Goal: Information Seeking & Learning: Learn about a topic

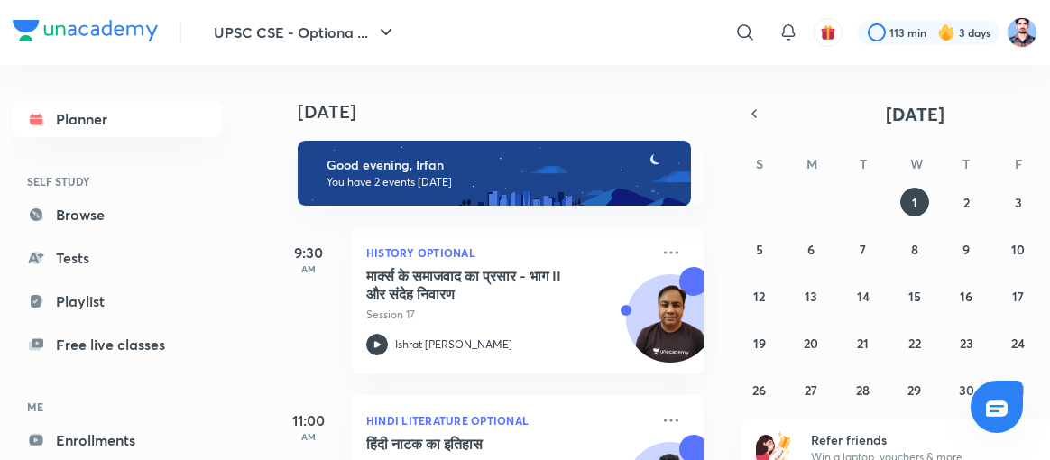
click at [534, 35] on div "​" at bounding box center [597, 32] width 332 height 43
click at [1020, 32] on img at bounding box center [1021, 32] width 31 height 31
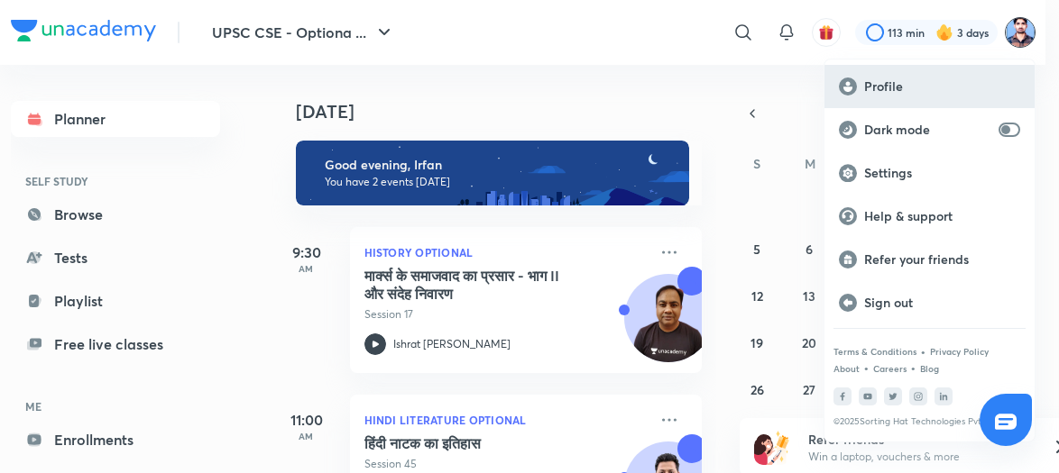
click at [882, 78] on p "Profile" at bounding box center [942, 86] width 156 height 16
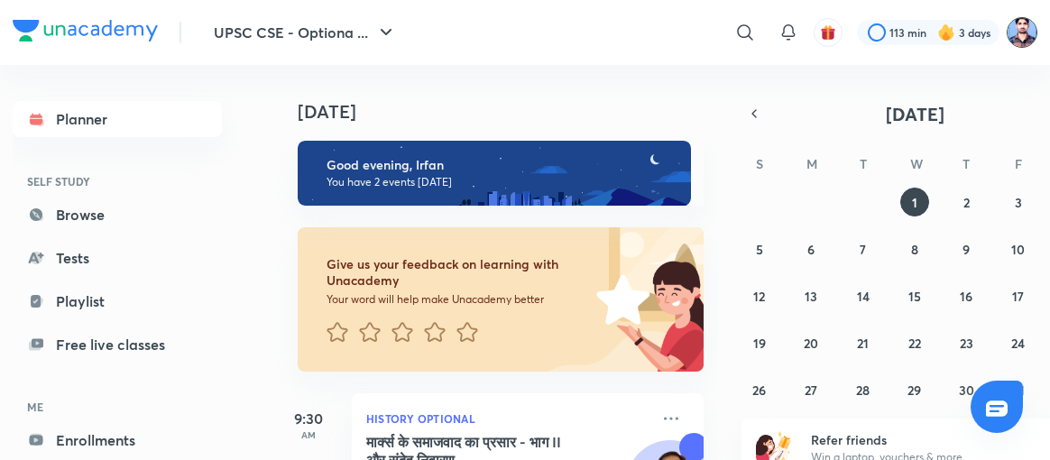
click at [1019, 42] on img at bounding box center [1021, 32] width 31 height 31
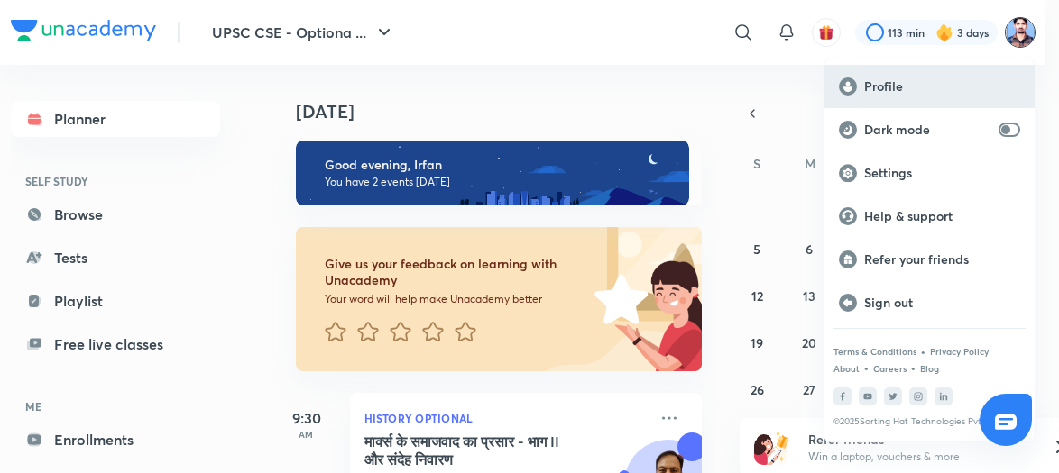
click at [896, 84] on p "Profile" at bounding box center [942, 86] width 156 height 16
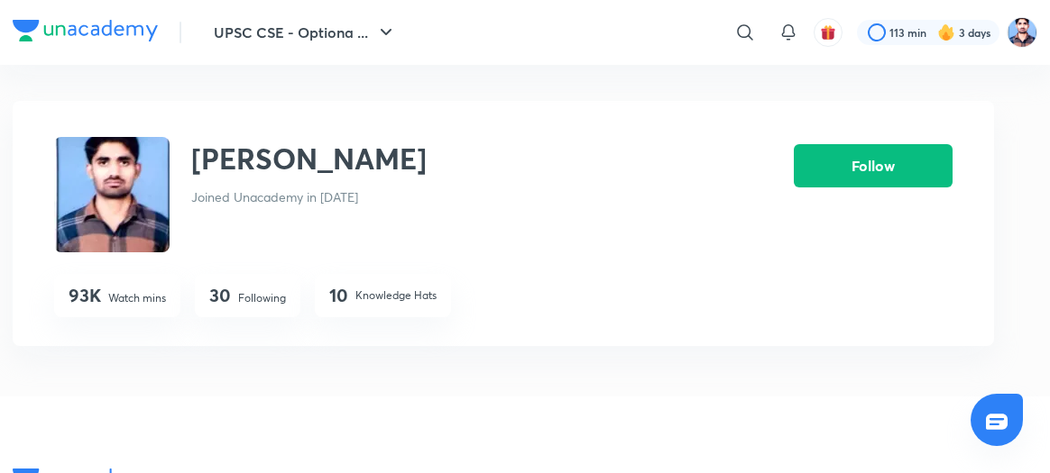
click at [253, 299] on p "Following" at bounding box center [262, 298] width 48 height 16
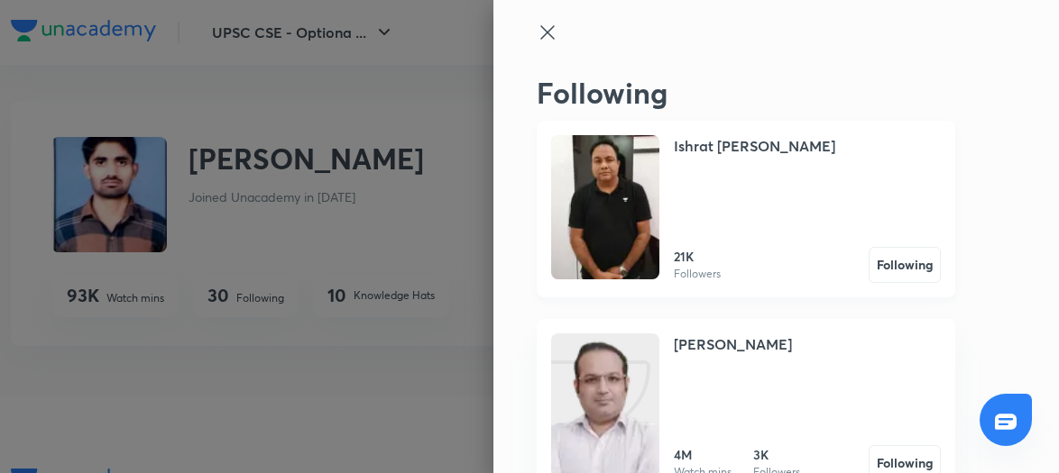
click at [599, 196] on img at bounding box center [605, 207] width 108 height 144
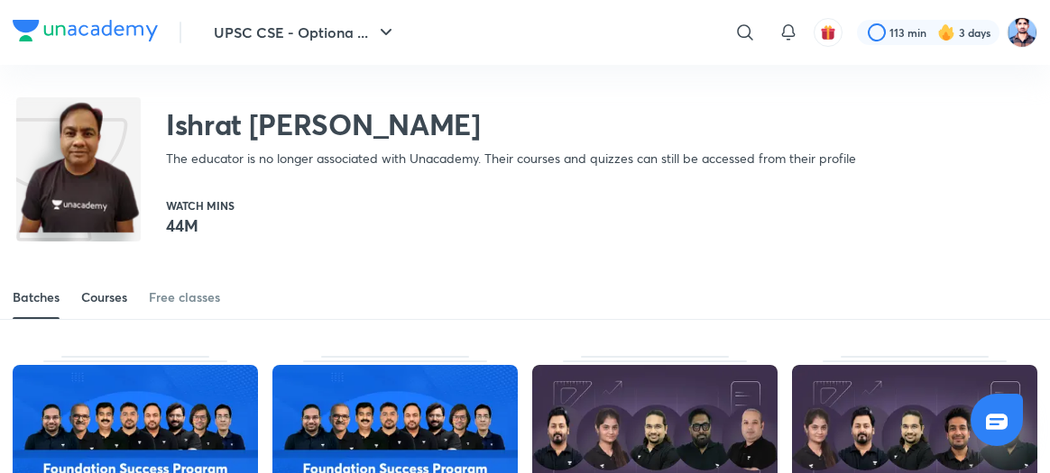
click at [103, 294] on div "Courses" at bounding box center [104, 298] width 46 height 18
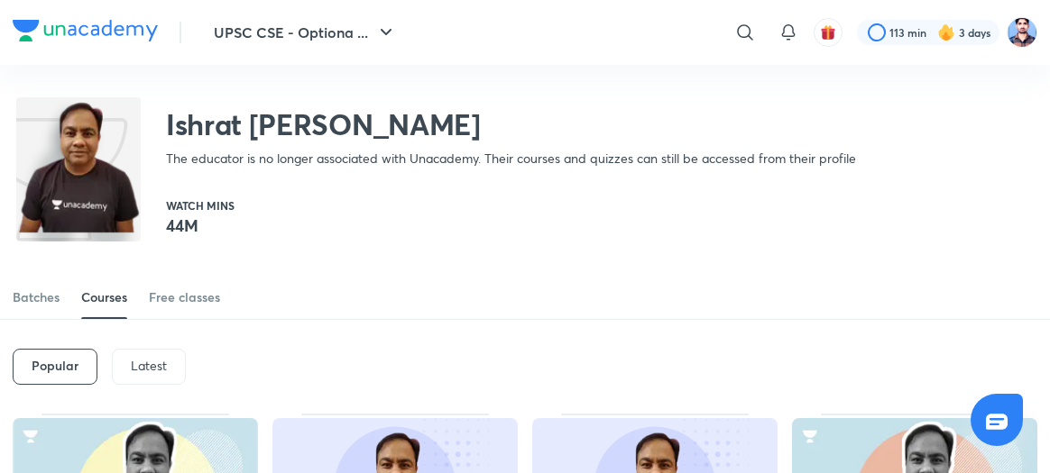
click at [152, 354] on div "Latest" at bounding box center [149, 367] width 74 height 36
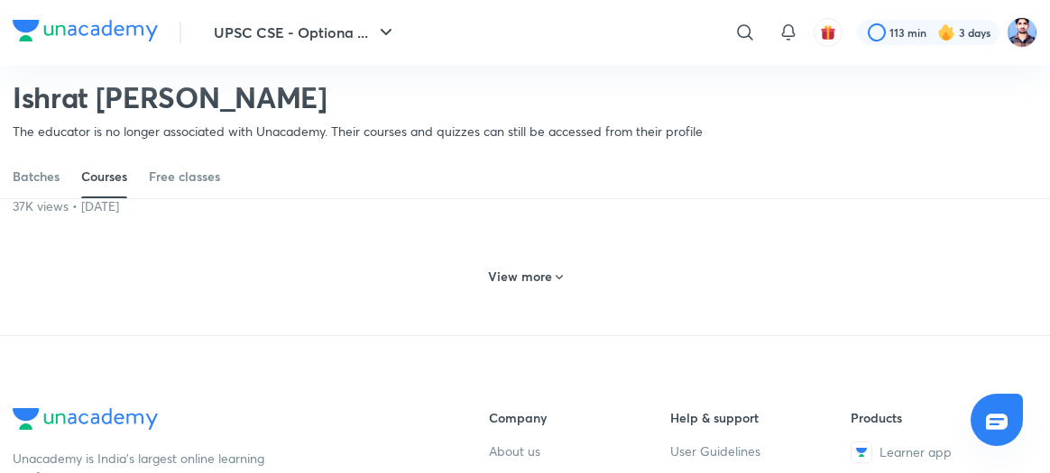
scroll to position [981, 0]
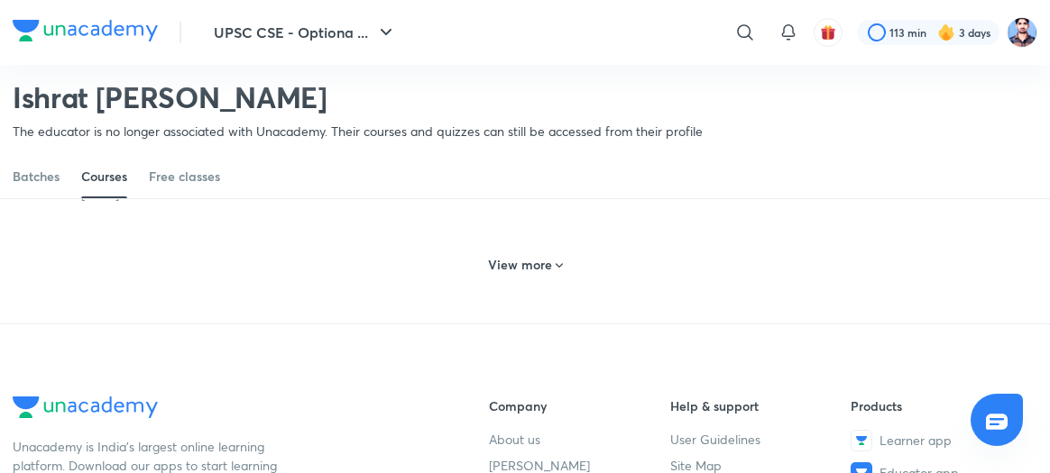
click at [534, 274] on h6 "View more" at bounding box center [520, 265] width 64 height 18
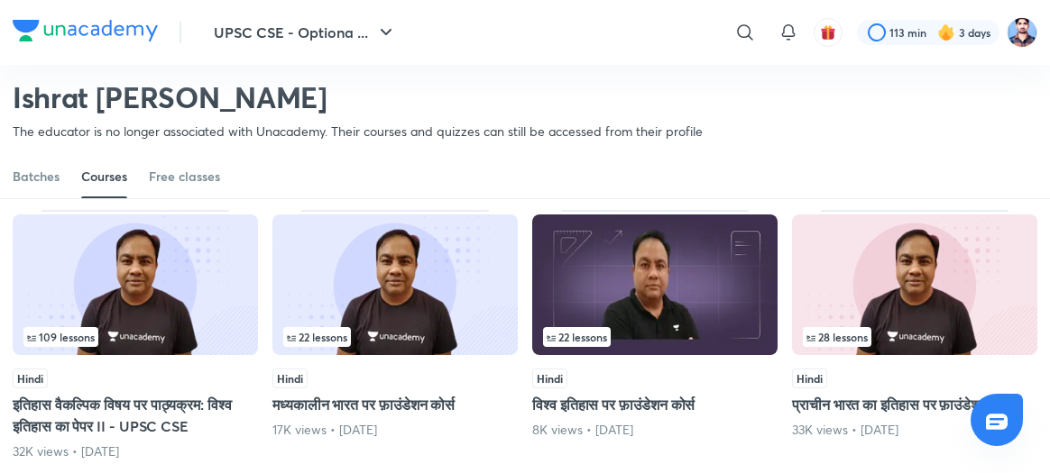
scroll to position [1307, 0]
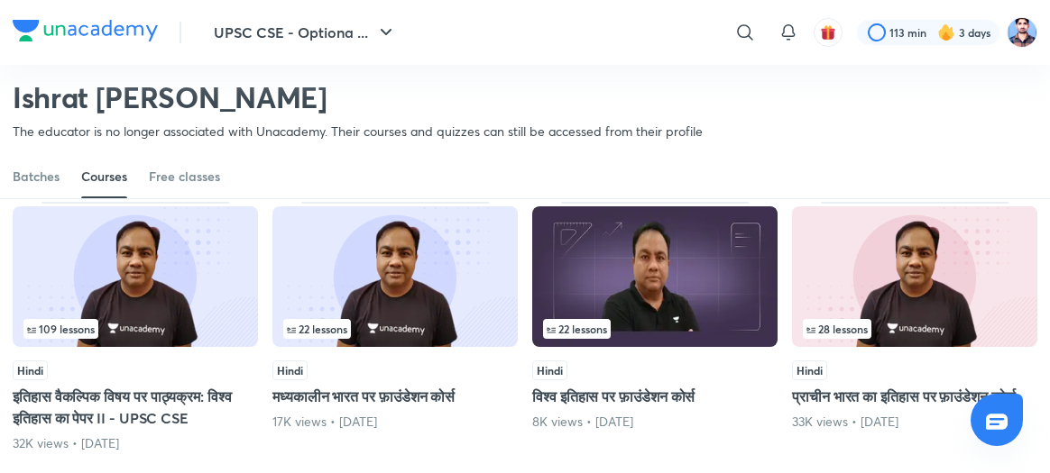
click at [204, 342] on img at bounding box center [135, 277] width 245 height 141
click at [165, 335] on img at bounding box center [135, 277] width 245 height 141
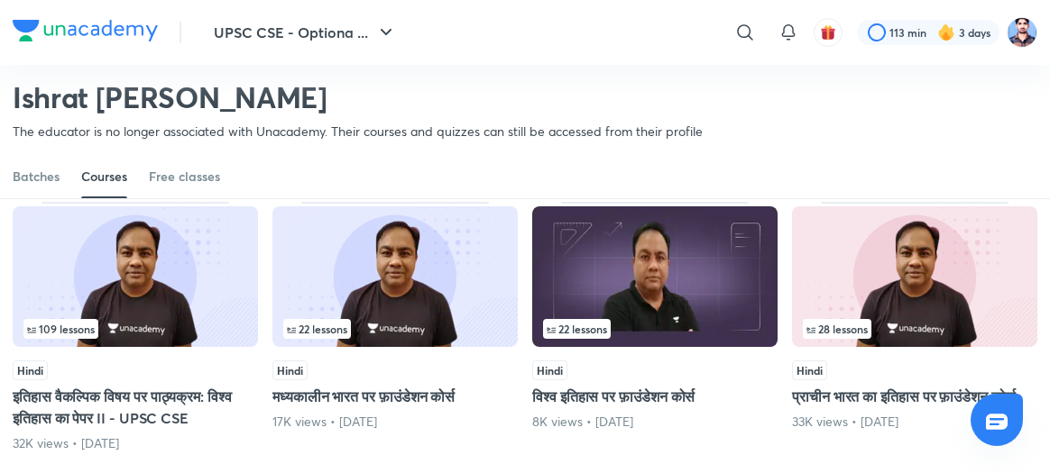
click at [104, 342] on img at bounding box center [135, 277] width 245 height 141
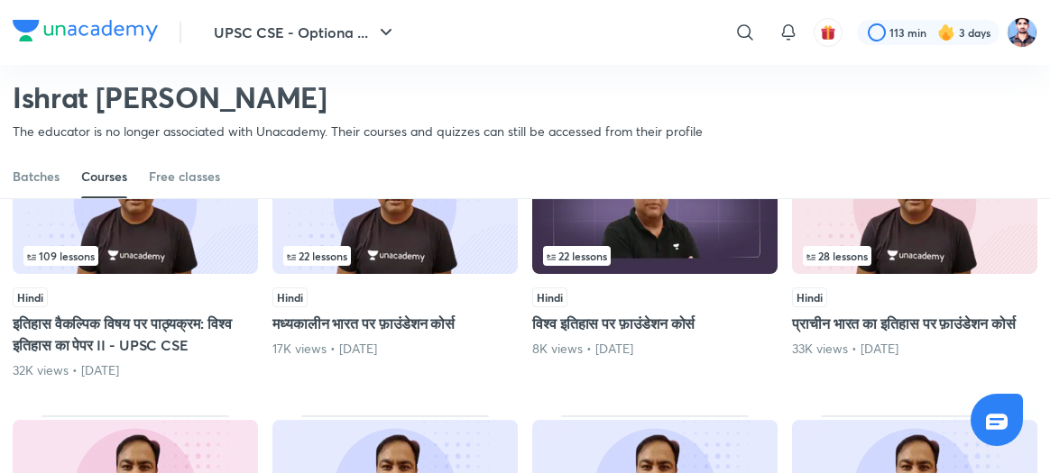
scroll to position [1388, 0]
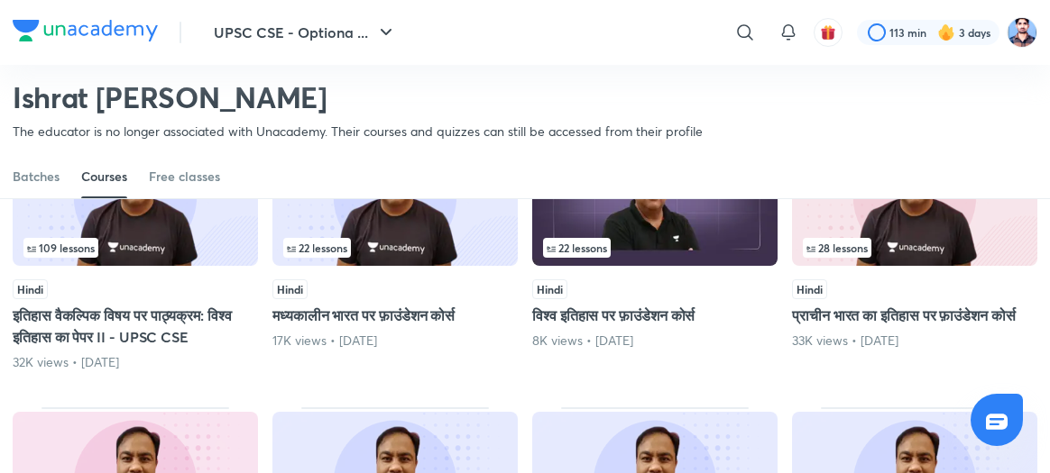
click at [154, 261] on img at bounding box center [135, 195] width 245 height 141
click at [108, 266] on img at bounding box center [135, 195] width 245 height 141
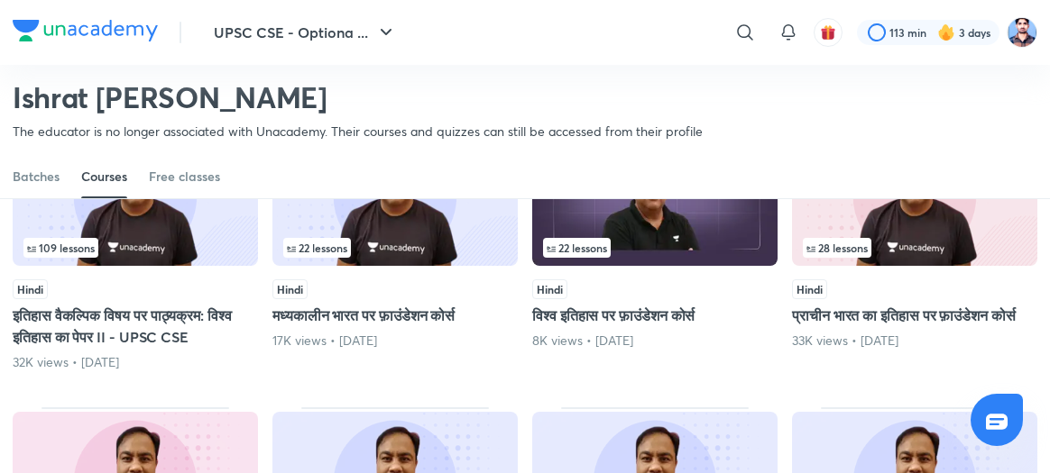
click at [108, 266] on img at bounding box center [135, 195] width 245 height 141
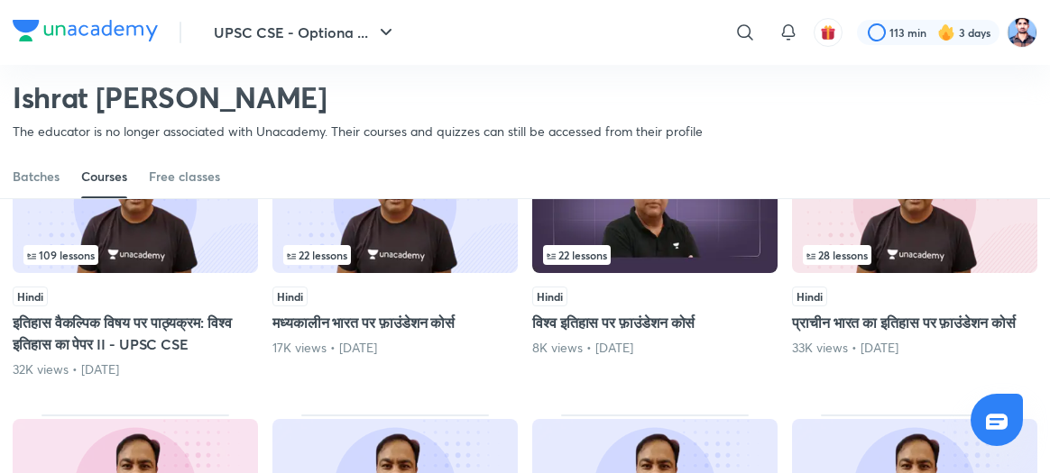
scroll to position [1370, 0]
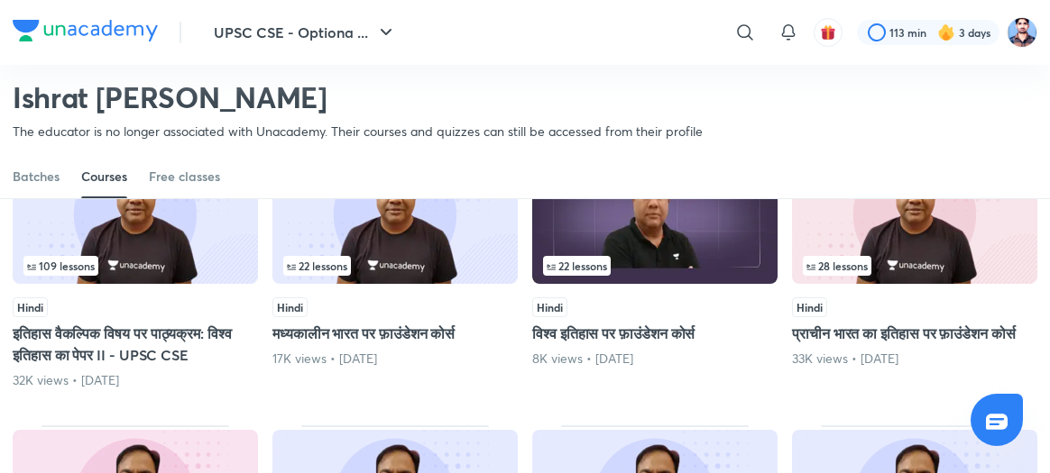
click at [166, 279] on img at bounding box center [135, 213] width 245 height 141
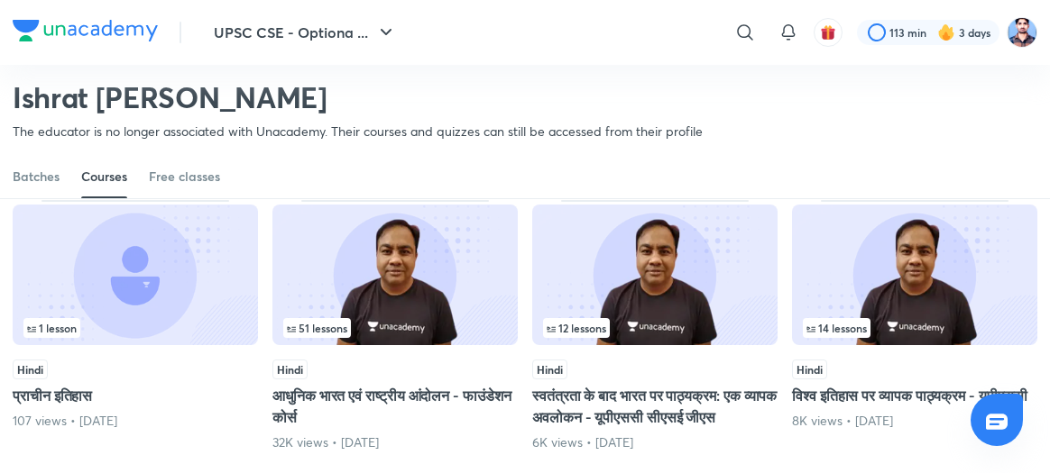
scroll to position [1022, 0]
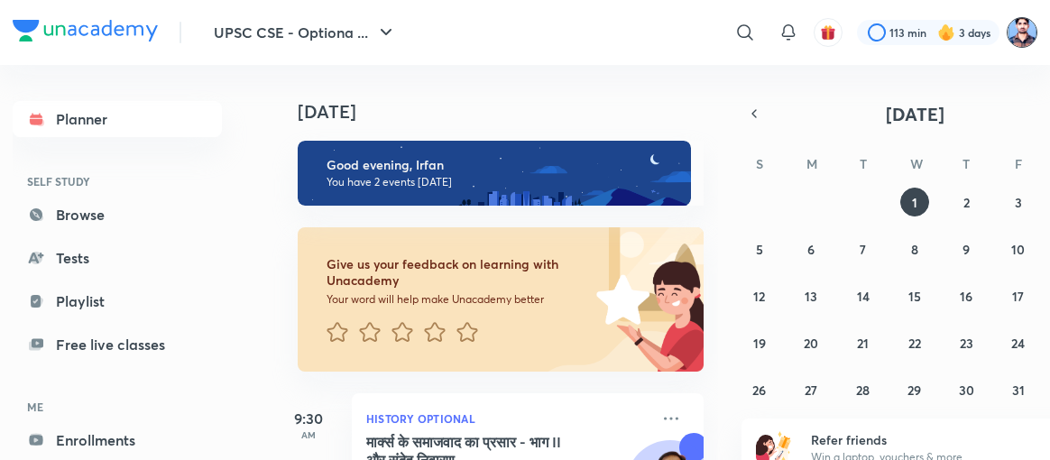
click at [1022, 36] on img at bounding box center [1021, 32] width 31 height 31
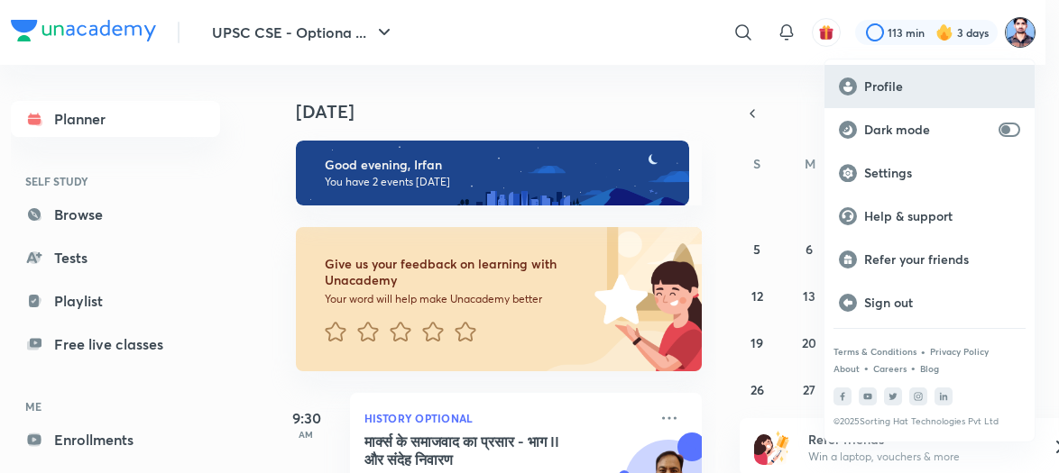
click at [877, 73] on div "Profile" at bounding box center [929, 86] width 210 height 43
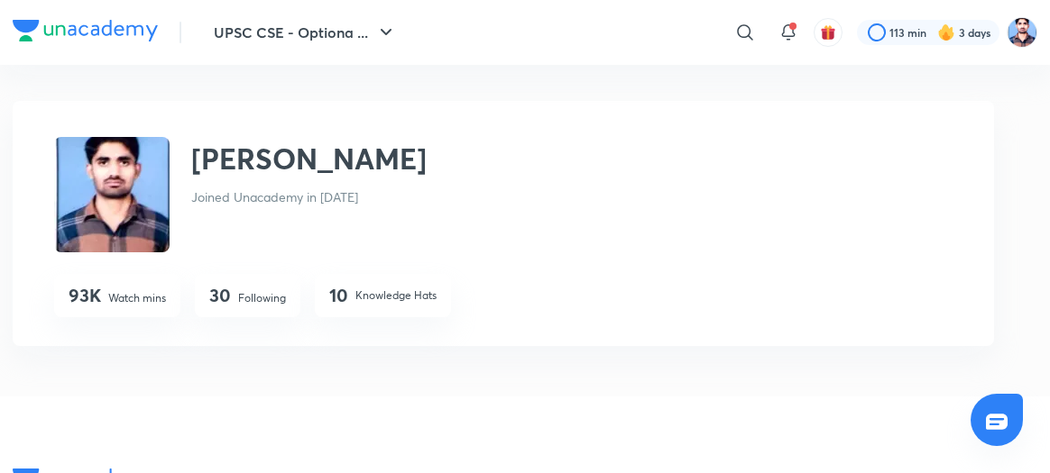
click at [251, 299] on p "Following" at bounding box center [262, 298] width 48 height 16
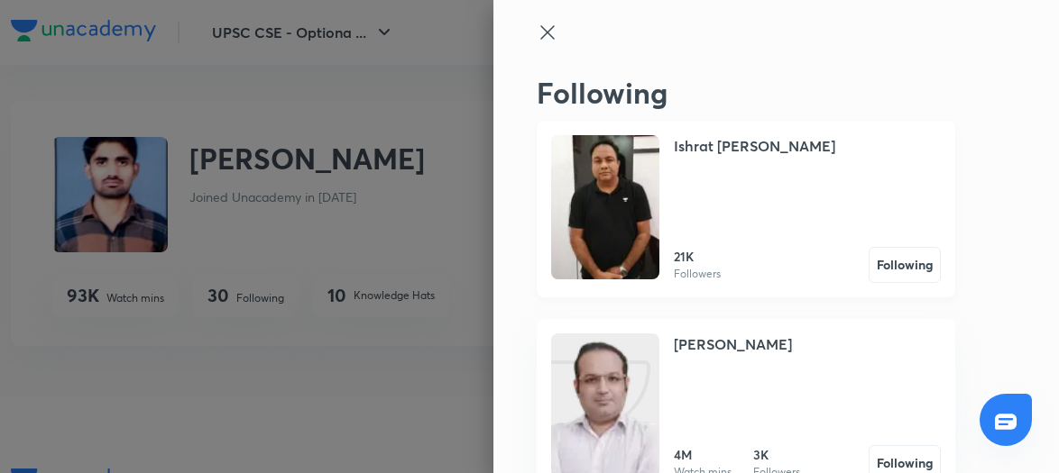
click at [616, 196] on img at bounding box center [605, 207] width 108 height 144
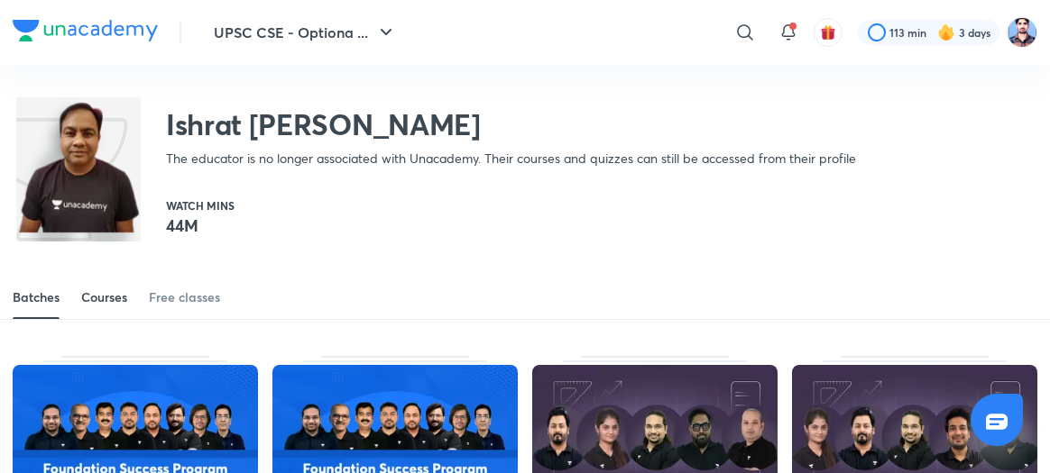
click at [119, 297] on div "Courses" at bounding box center [104, 298] width 46 height 18
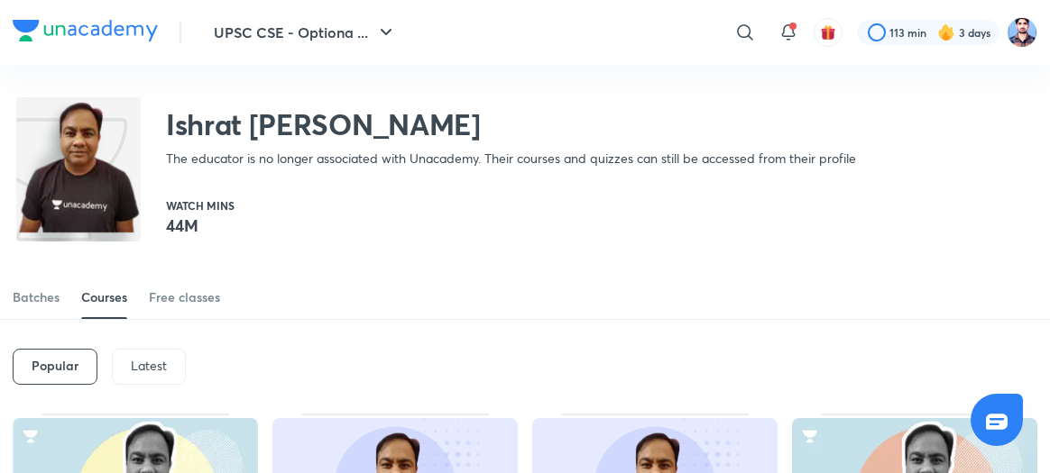
click at [155, 381] on div "Latest" at bounding box center [149, 367] width 74 height 36
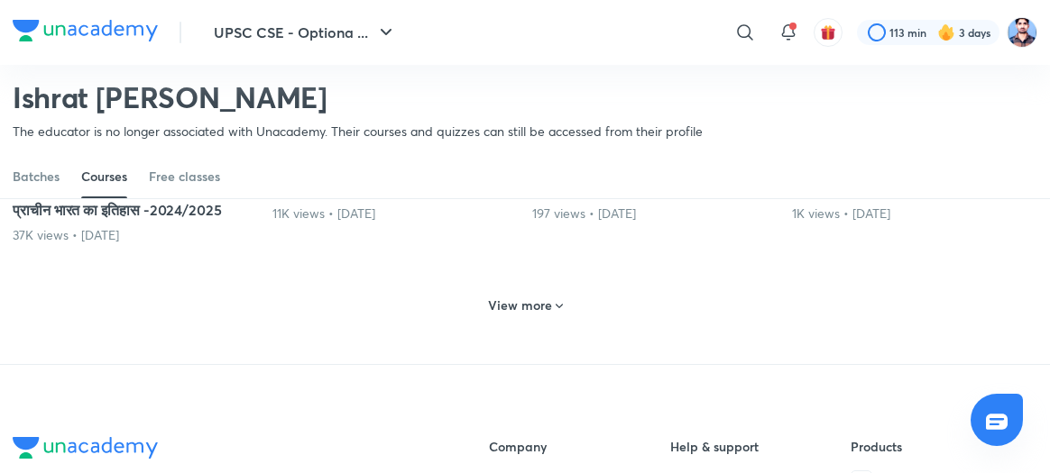
scroll to position [942, 0]
click at [496, 314] on h6 "View more" at bounding box center [520, 305] width 64 height 18
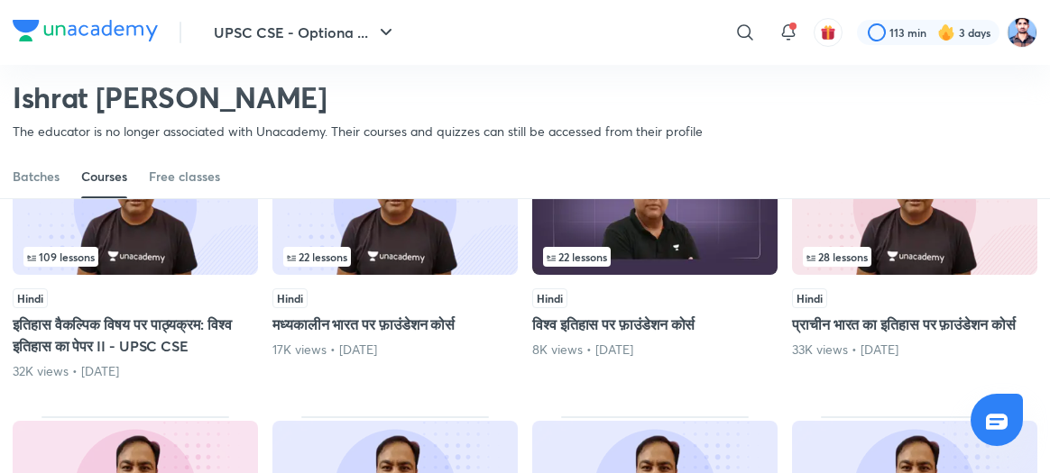
scroll to position [1380, 0]
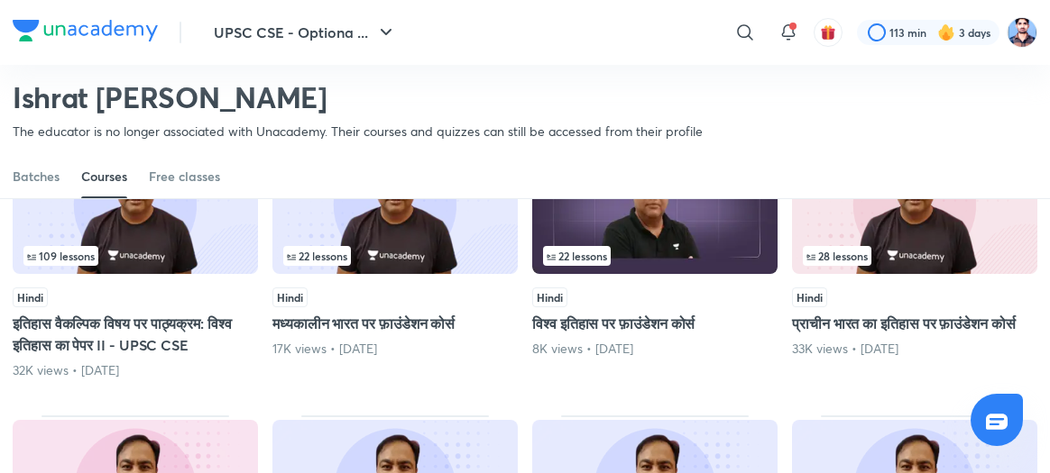
click at [145, 263] on img at bounding box center [135, 203] width 245 height 141
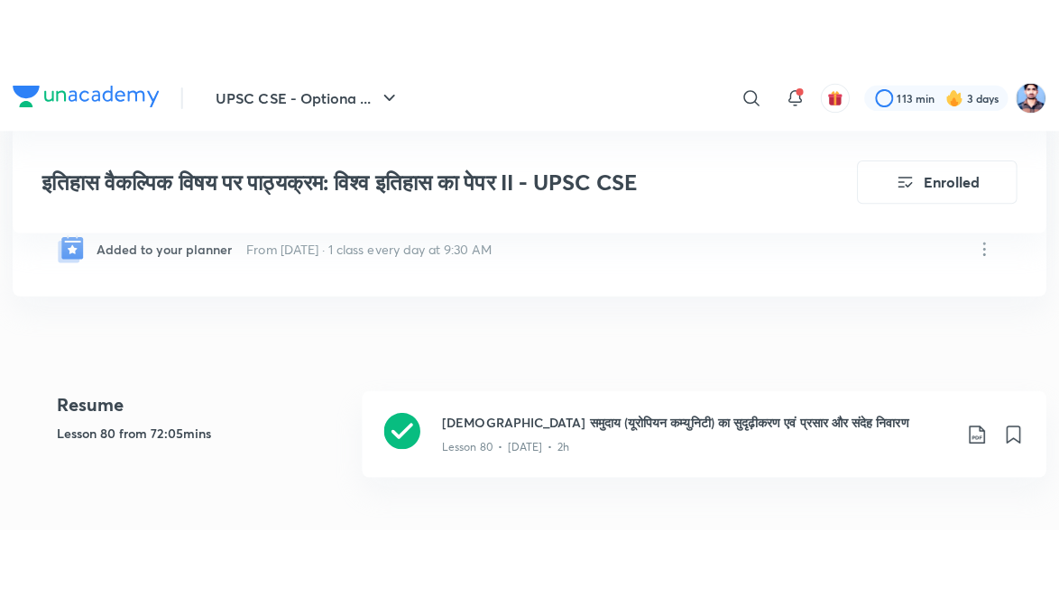
scroll to position [388, 0]
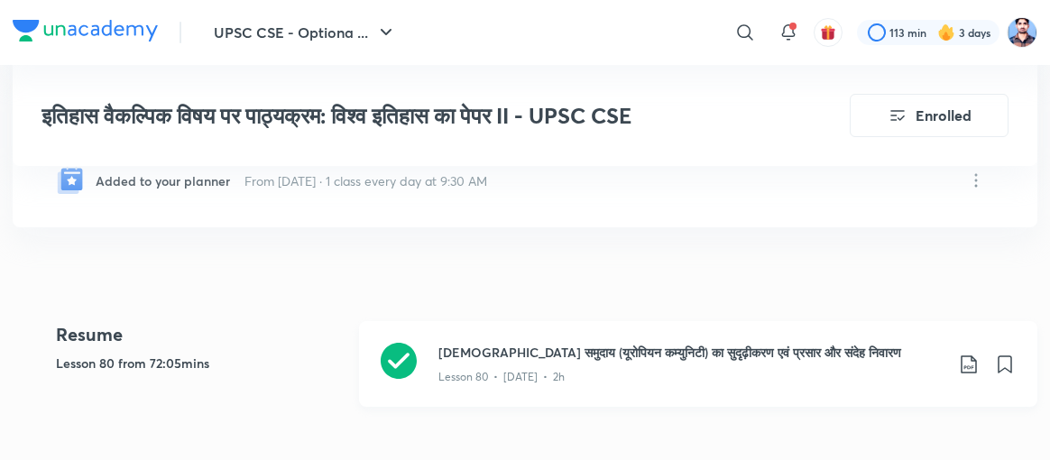
click at [406, 367] on icon at bounding box center [399, 361] width 36 height 36
